Goal: Check status

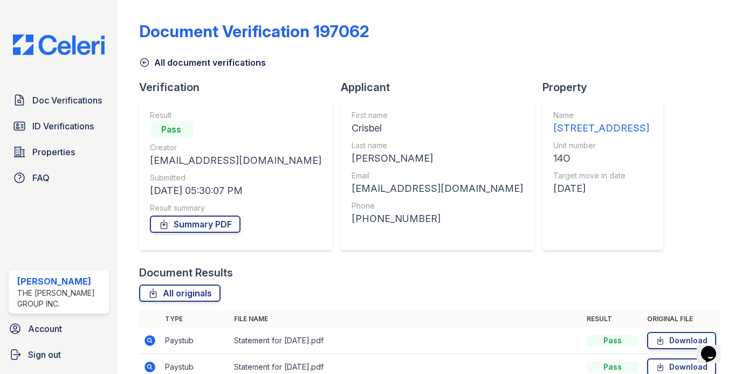
scroll to position [131, 0]
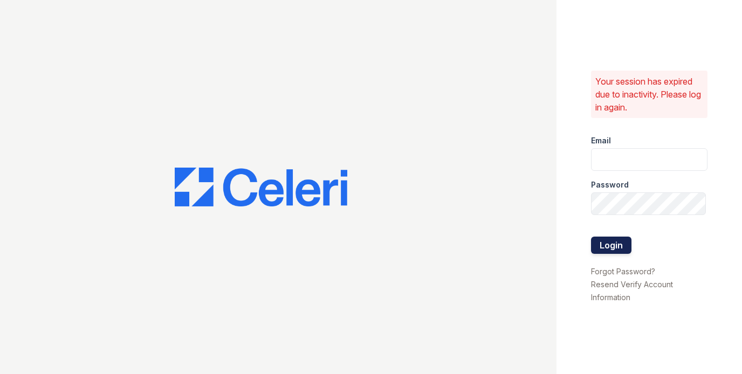
type input "[PERSON_NAME][EMAIL_ADDRESS][DOMAIN_NAME]"
click at [610, 237] on button "Login" at bounding box center [611, 245] width 40 height 17
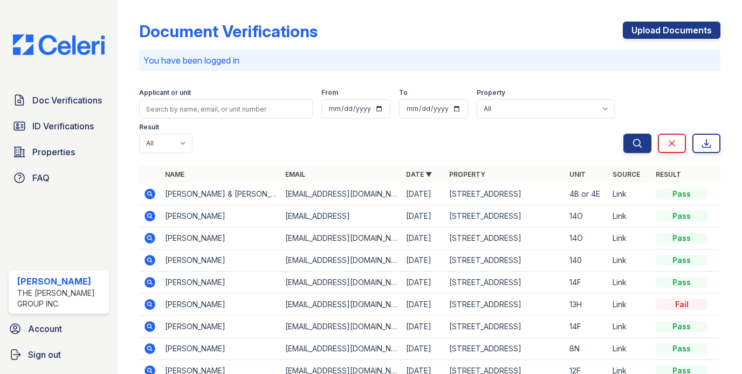
click at [150, 254] on icon at bounding box center [149, 260] width 13 height 13
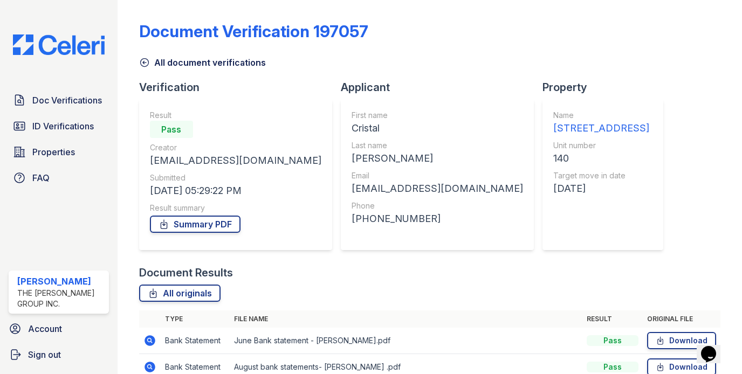
scroll to position [509, 0]
click at [177, 285] on link "All originals" at bounding box center [179, 293] width 81 height 17
click at [190, 216] on link "Summary PDF" at bounding box center [195, 224] width 91 height 17
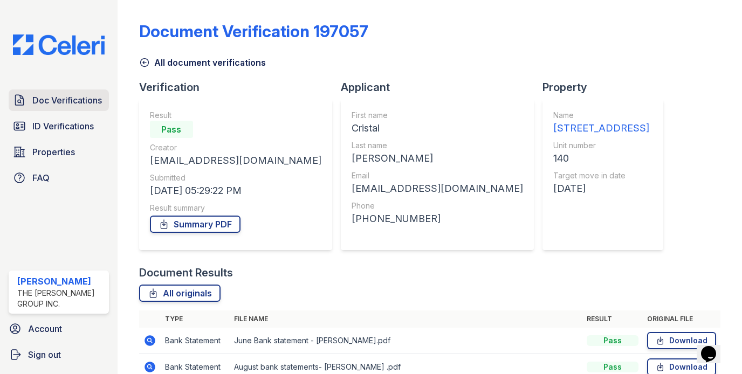
click at [80, 102] on span "Doc Verifications" at bounding box center [67, 100] width 70 height 13
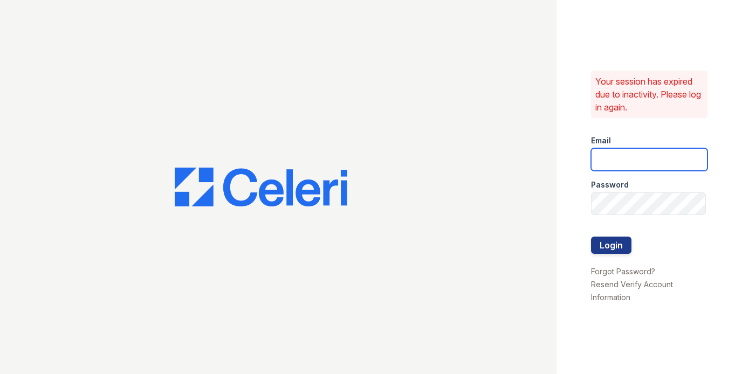
type input "[PERSON_NAME][EMAIL_ADDRESS][DOMAIN_NAME]"
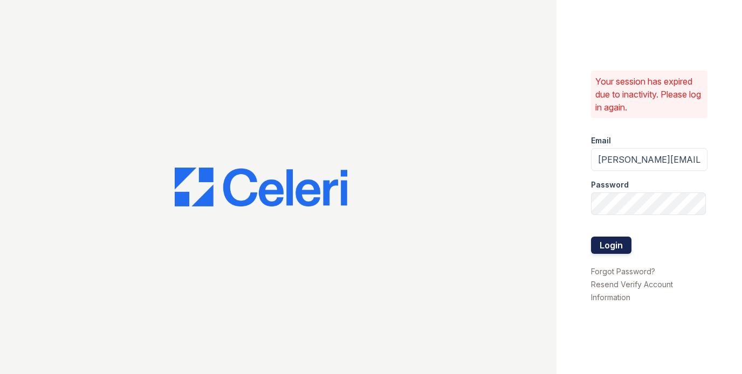
click at [610, 237] on button "Login" at bounding box center [611, 245] width 40 height 17
